Goal: Task Accomplishment & Management: Manage account settings

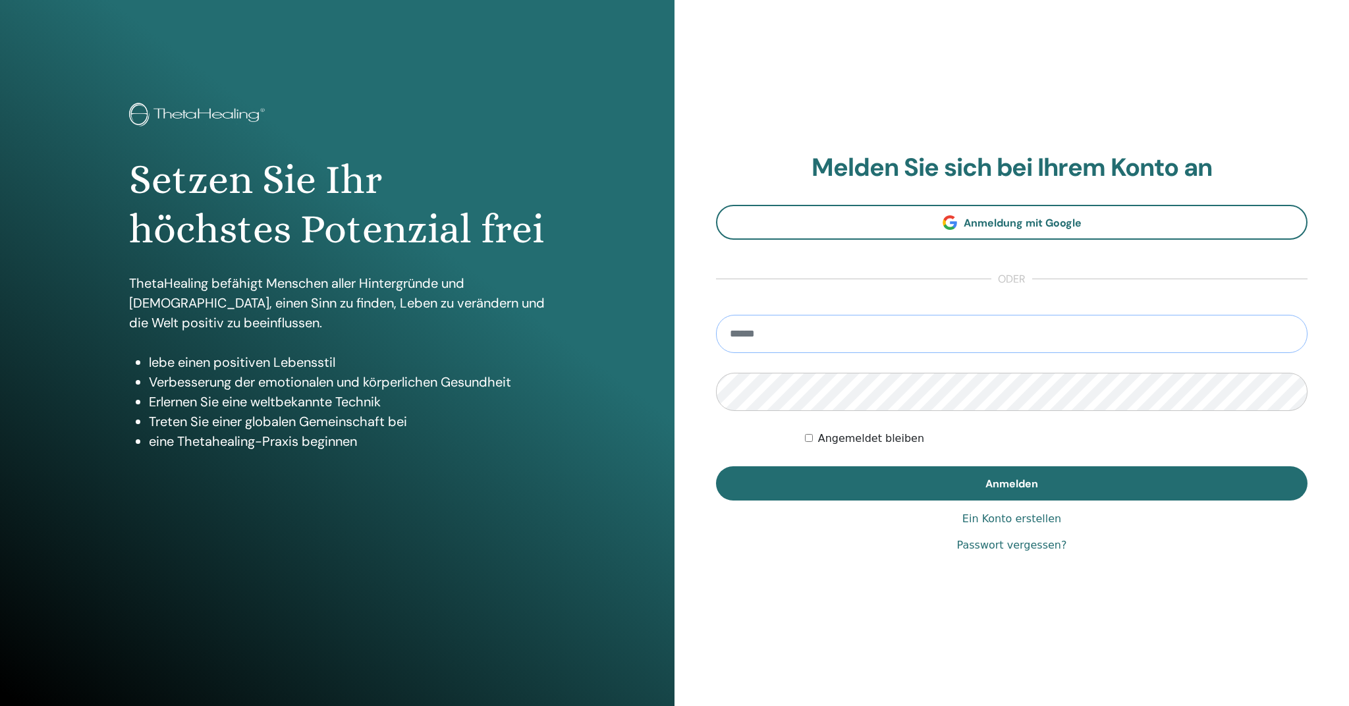
click at [840, 336] on input "email" at bounding box center [1012, 334] width 592 height 38
type input "**********"
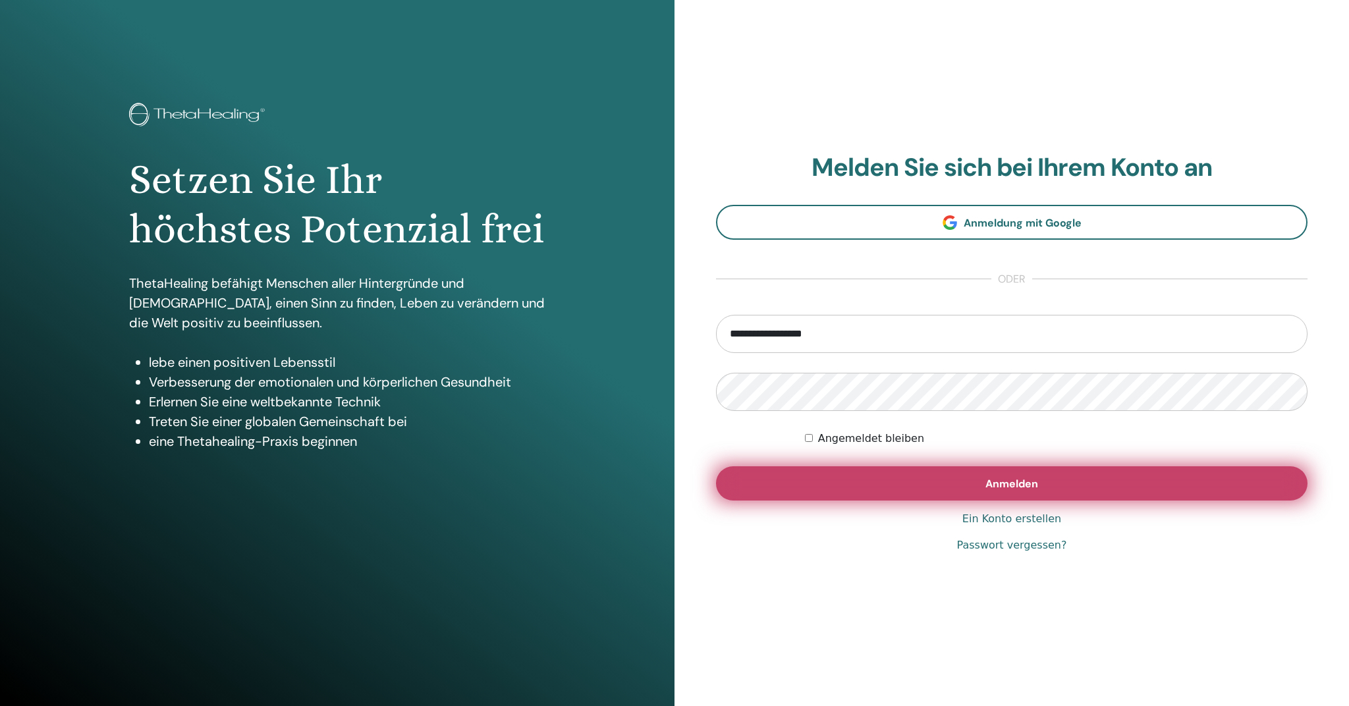
click at [897, 478] on button "Anmelden" at bounding box center [1012, 483] width 592 height 34
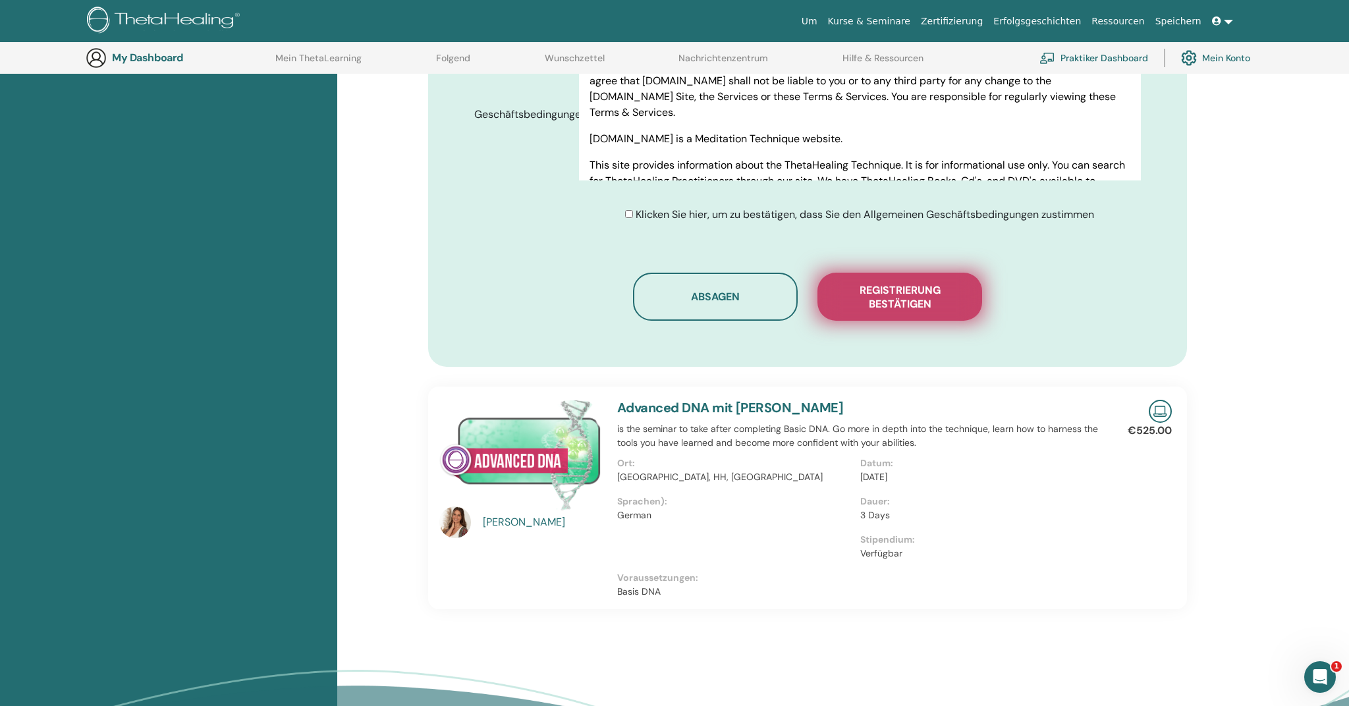
scroll to position [679, 0]
click at [928, 298] on span "Registrierung bestätigen" at bounding box center [900, 297] width 132 height 28
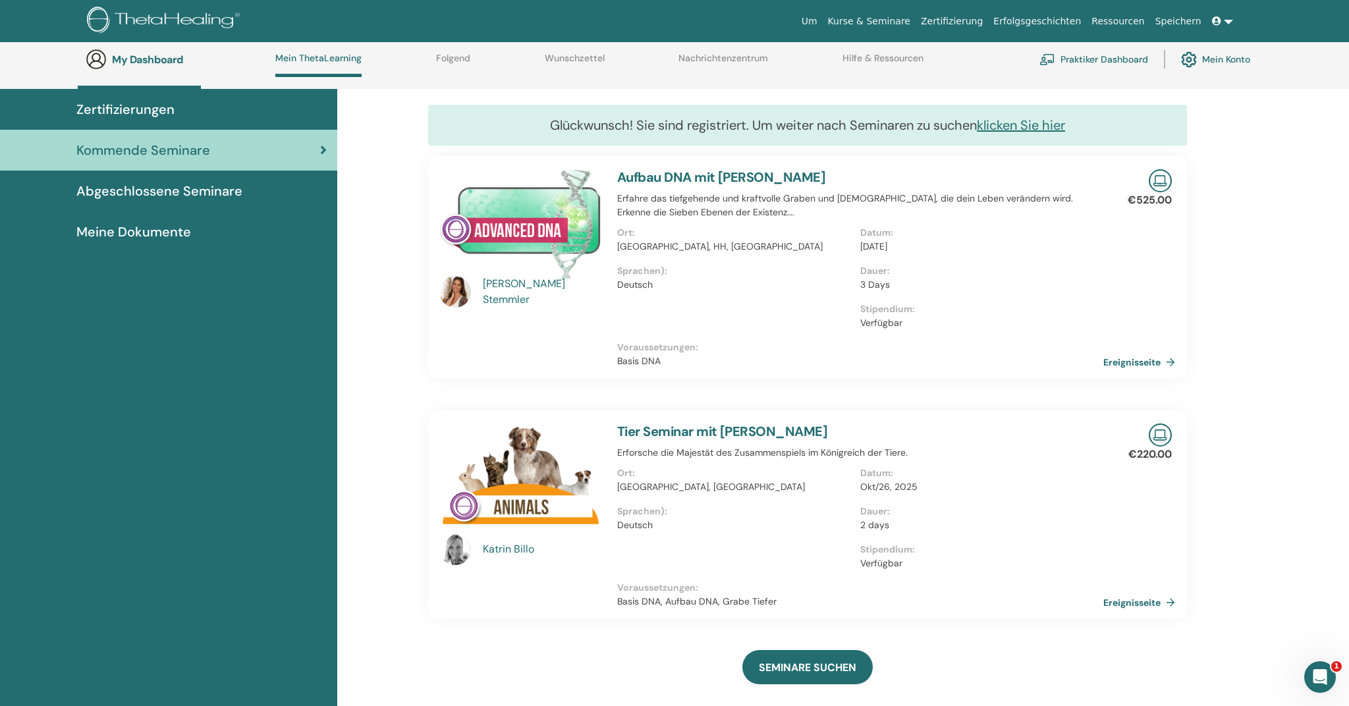
scroll to position [90, 0]
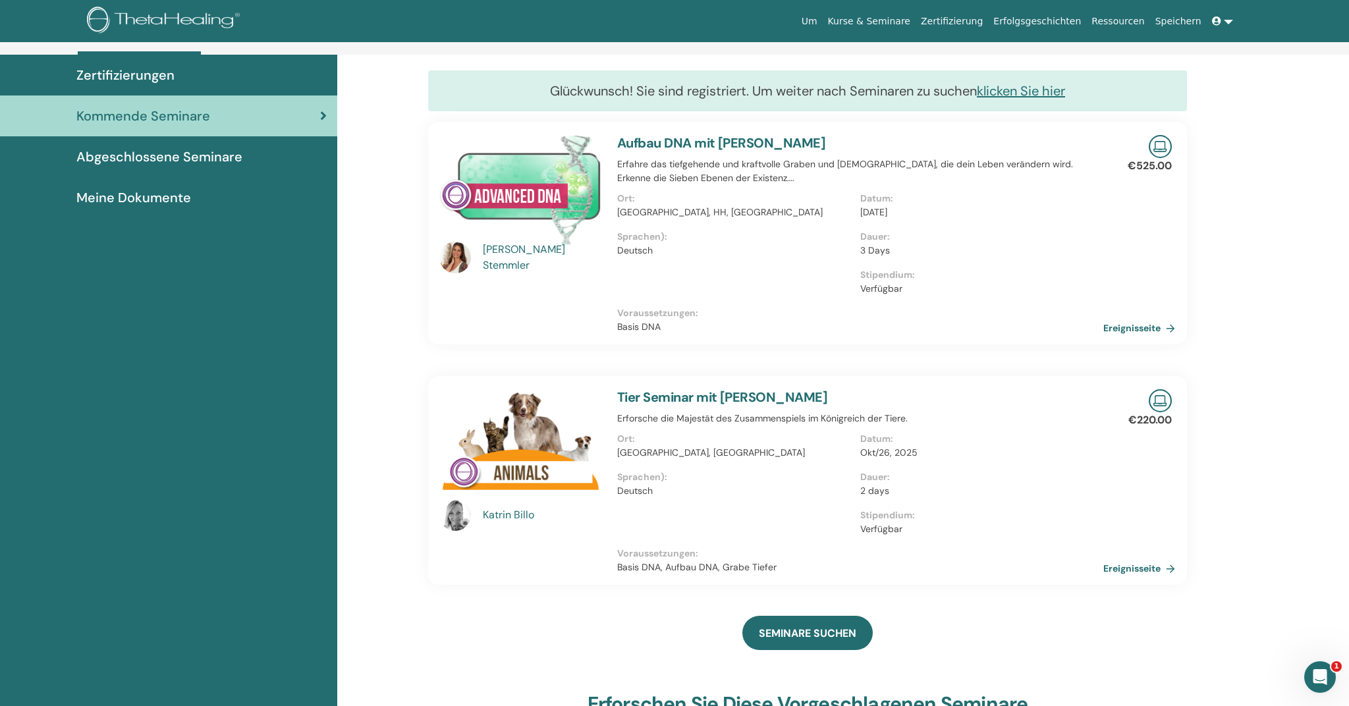
click at [204, 74] on div "Zertifizierungen" at bounding box center [169, 75] width 316 height 20
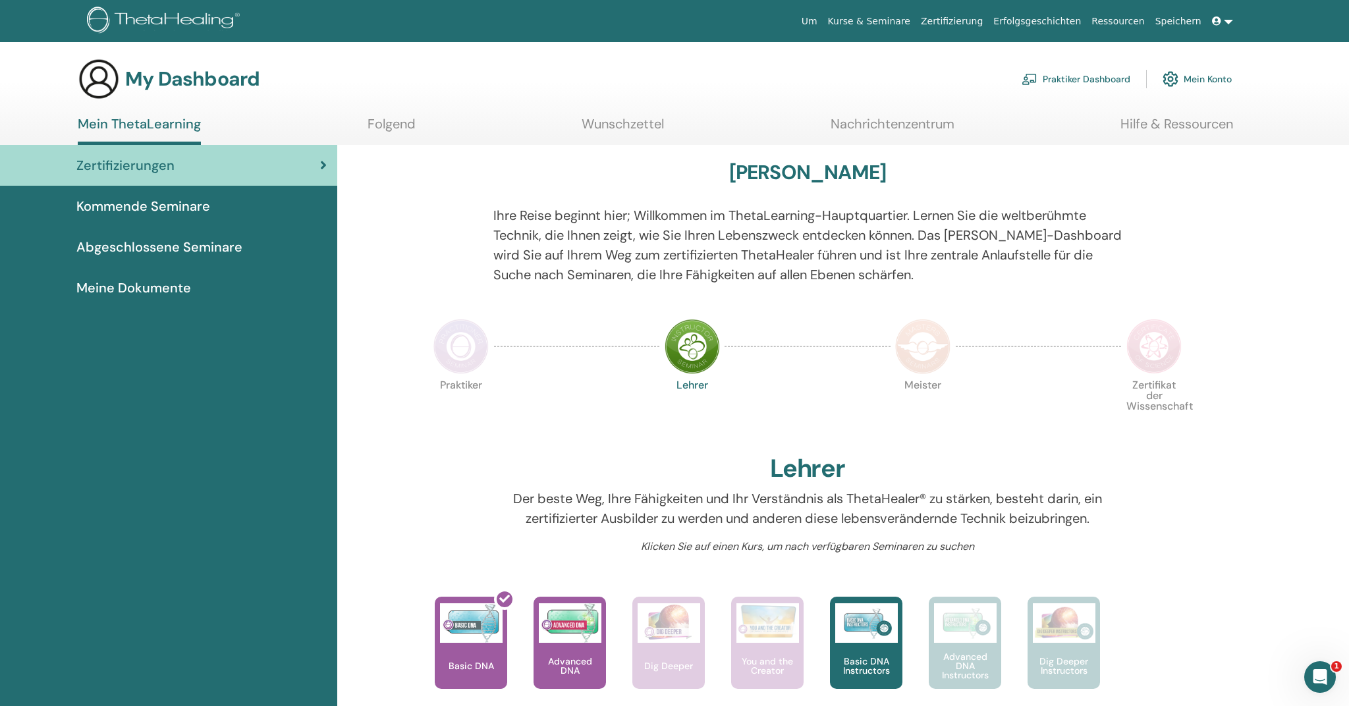
click at [189, 240] on span "Abgeschlossene Seminare" at bounding box center [159, 247] width 166 height 20
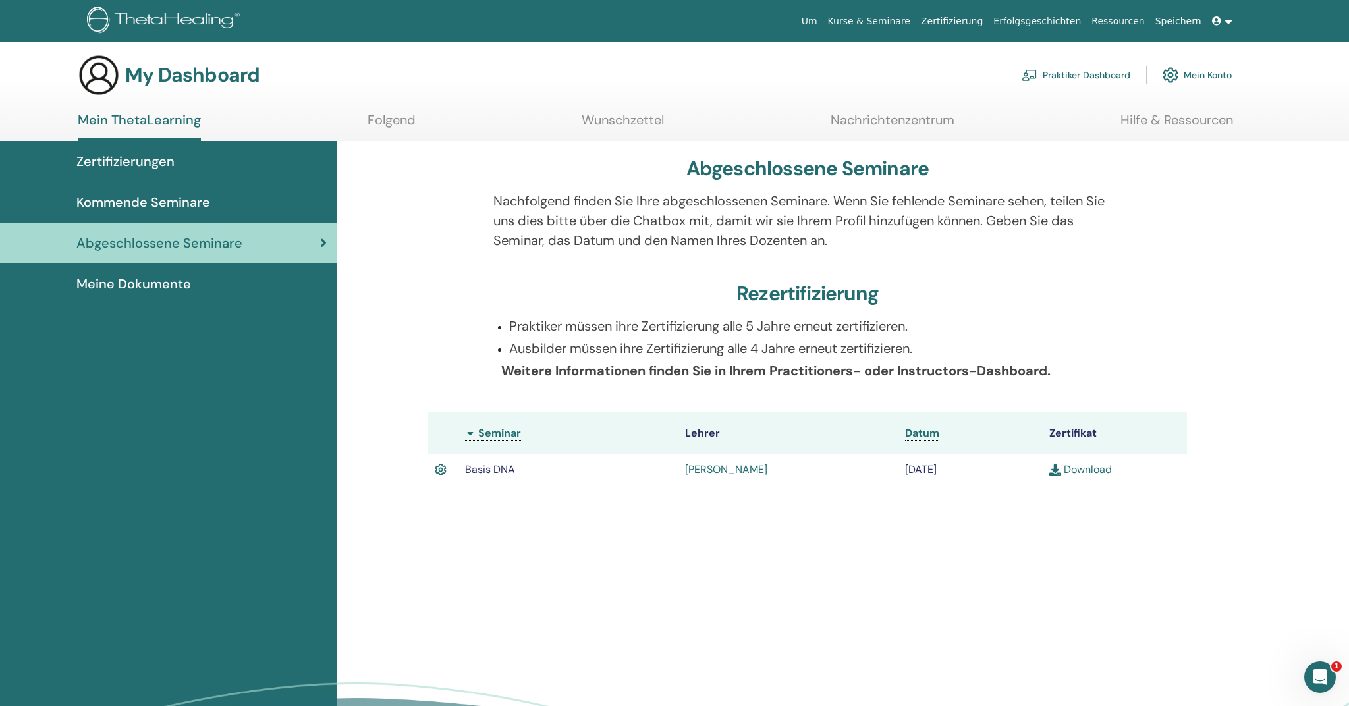
scroll to position [4, 0]
click at [728, 472] on link "[PERSON_NAME]" at bounding box center [726, 469] width 82 height 14
click at [726, 468] on link "Julia Stemmler" at bounding box center [726, 469] width 82 height 14
click at [164, 157] on span "Zertifizierungen" at bounding box center [125, 162] width 98 height 20
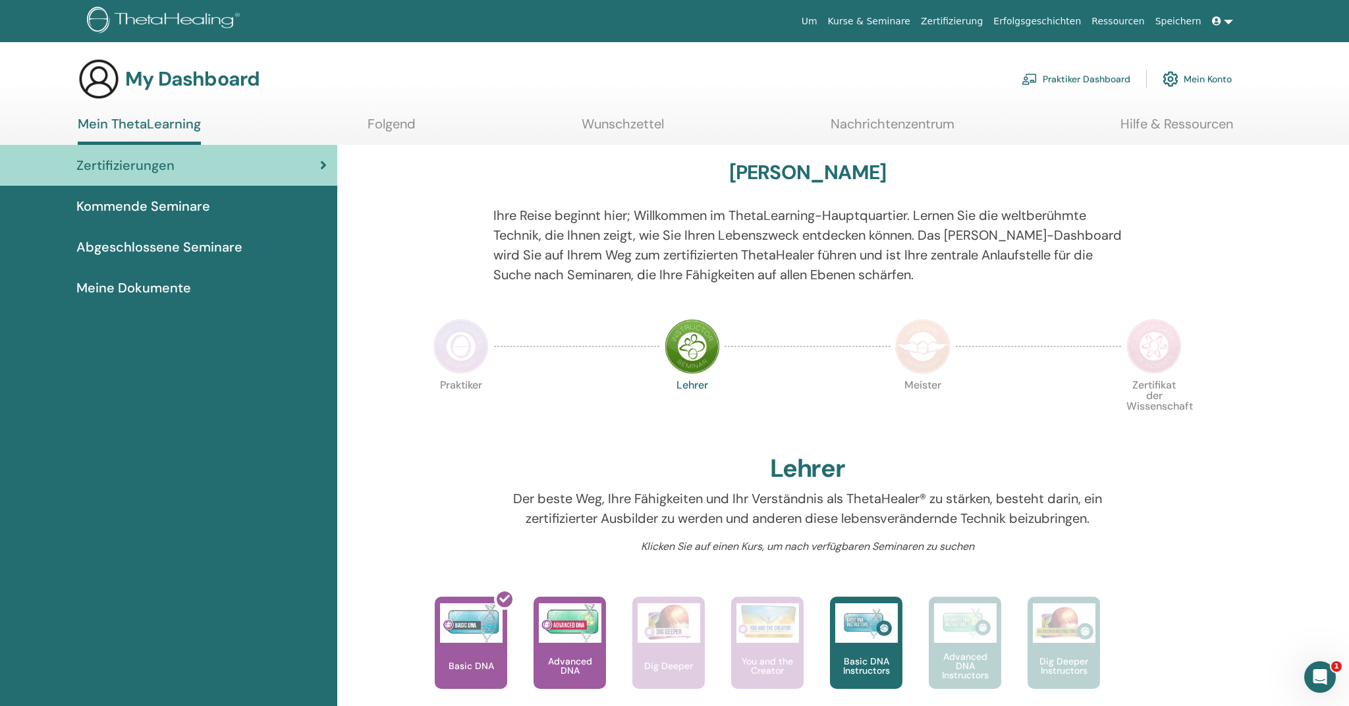
click at [389, 132] on link "Folgend" at bounding box center [392, 129] width 48 height 26
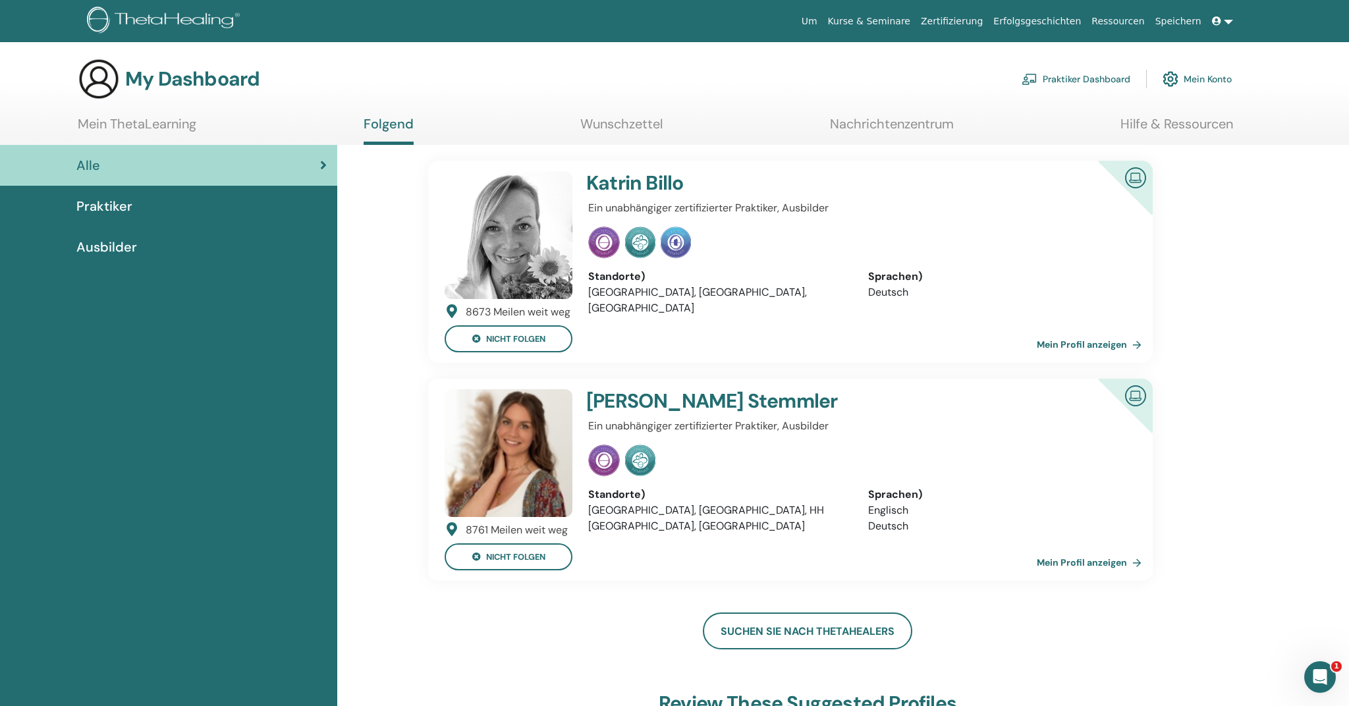
click at [632, 126] on link "Wunschzettel" at bounding box center [621, 129] width 82 height 26
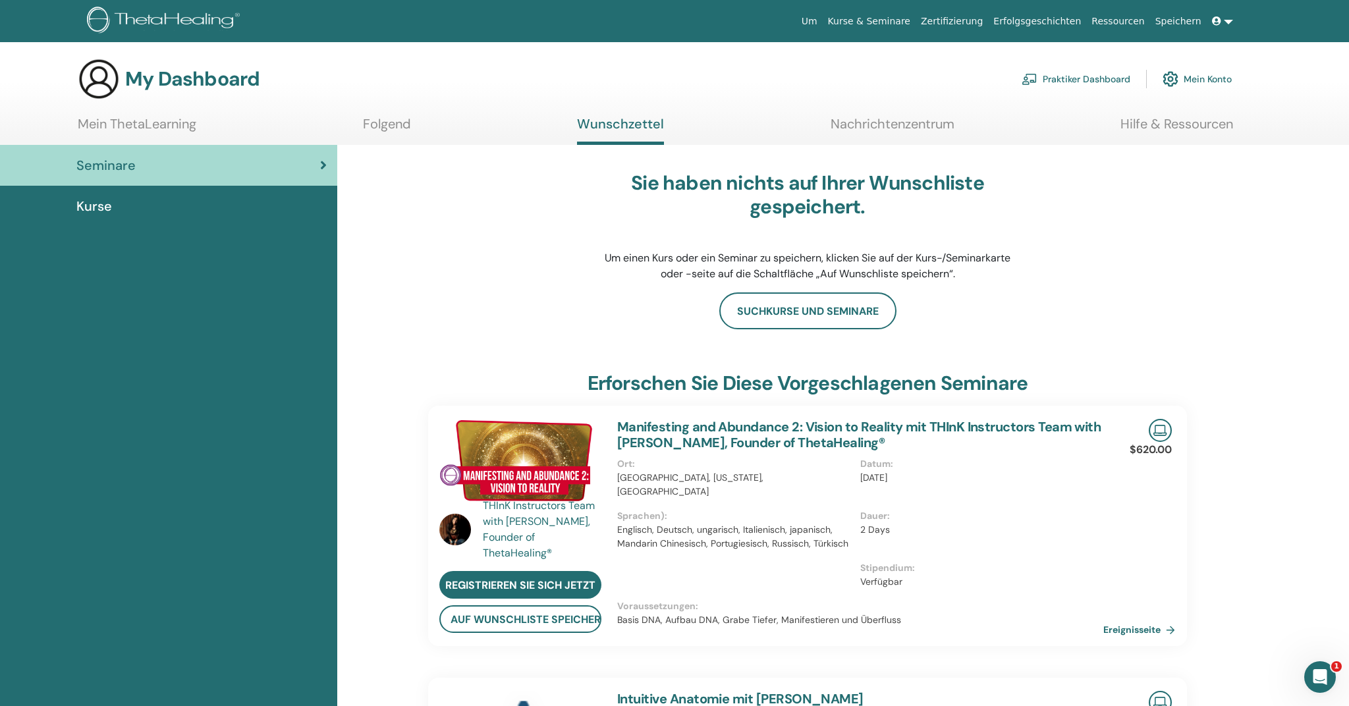
click at [381, 124] on link "Folgend" at bounding box center [387, 129] width 48 height 26
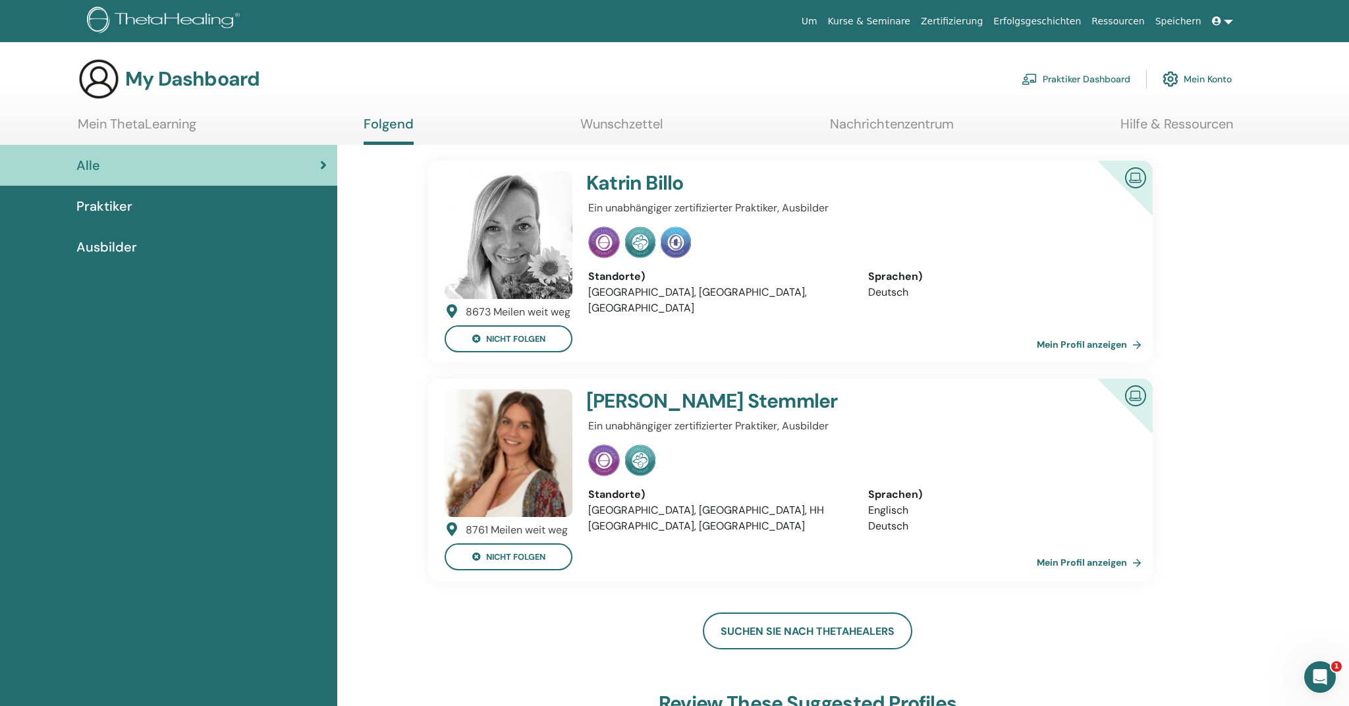
click at [1186, 123] on link "Hilfe & Ressourcen" at bounding box center [1177, 129] width 113 height 26
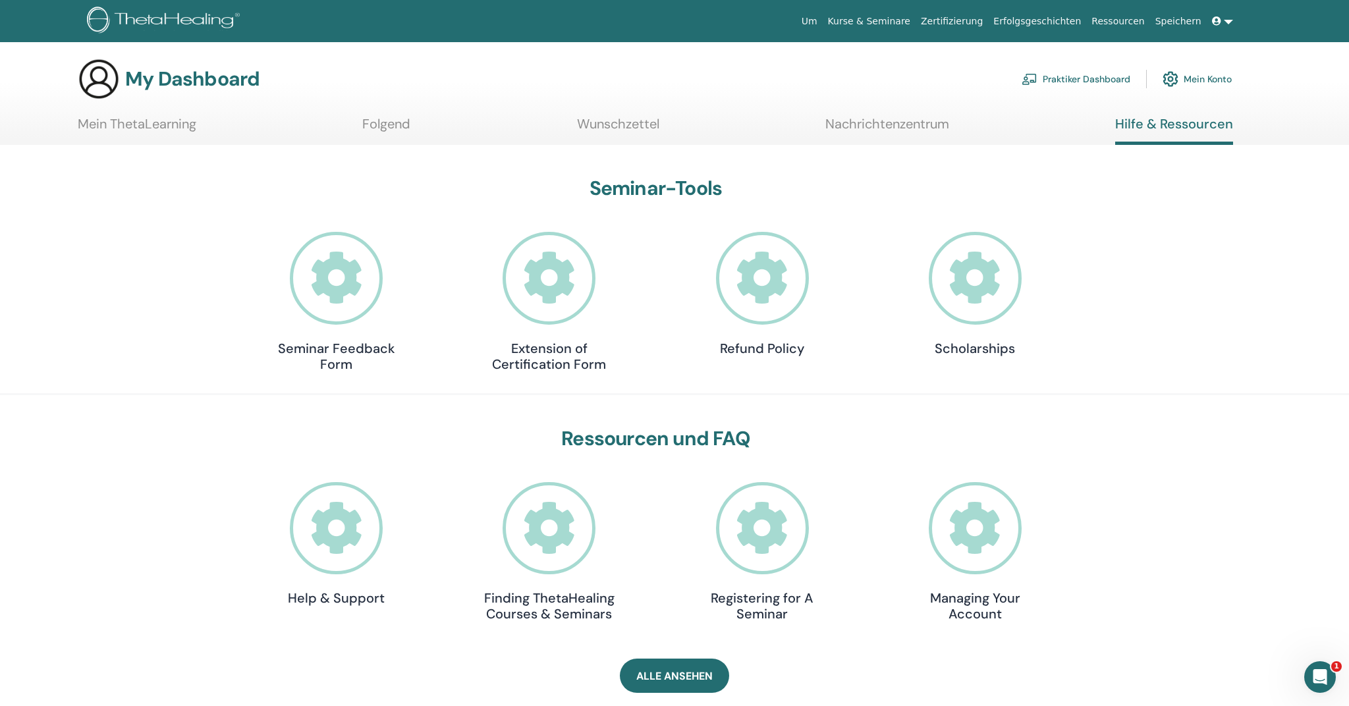
click at [85, 130] on link "Mein ThetaLearning" at bounding box center [137, 129] width 119 height 26
